Goal: Navigation & Orientation: Find specific page/section

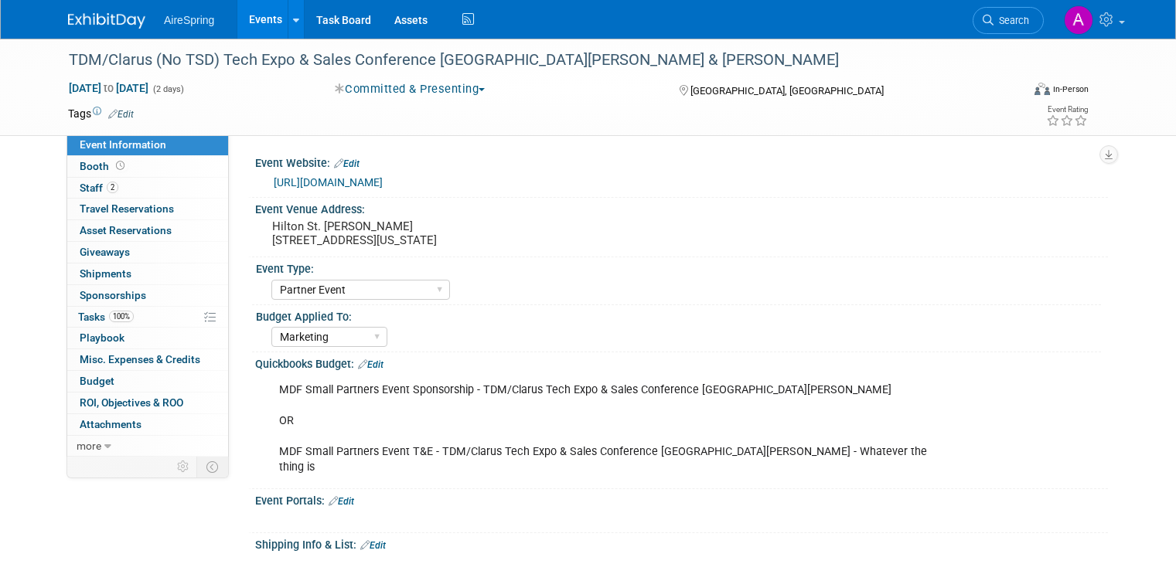
select select "Partner Event"
select select "Marketing"
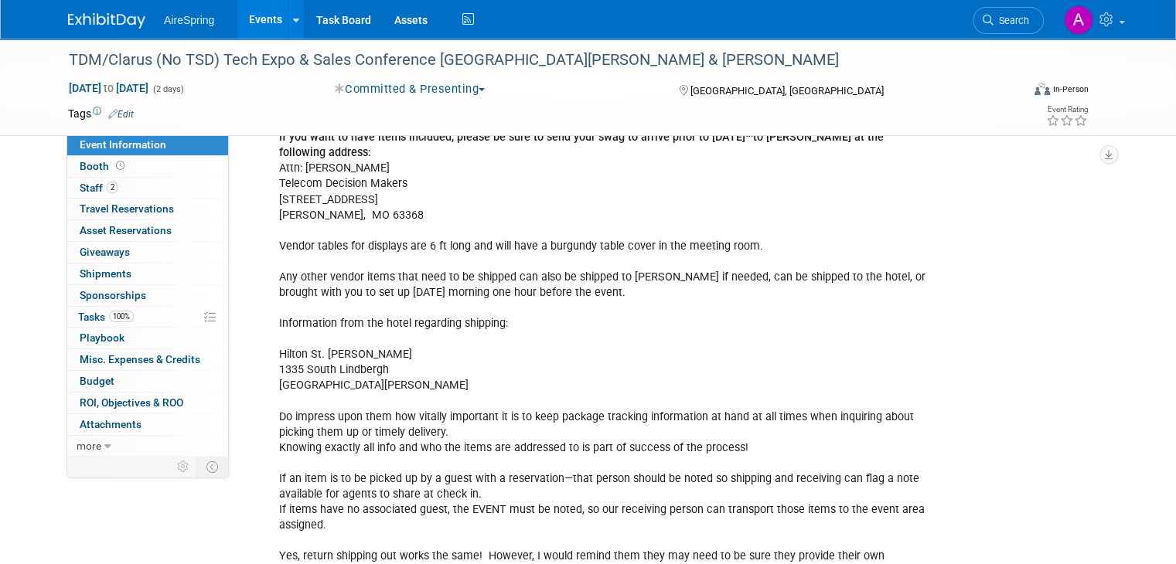
click at [254, 13] on link "Events" at bounding box center [265, 19] width 56 height 39
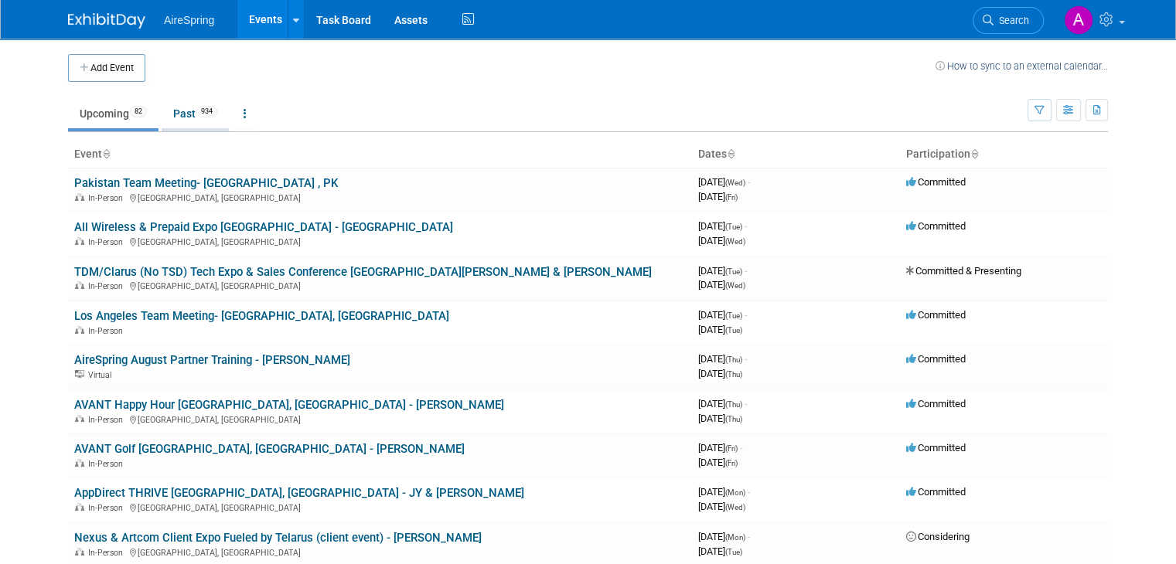
click at [169, 119] on link "Past 934" at bounding box center [195, 113] width 67 height 29
